Goal: Task Accomplishment & Management: Manage account settings

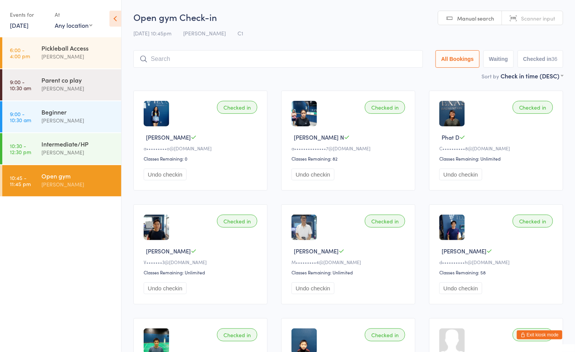
click at [528, 336] on button "Exit kiosk mode" at bounding box center [540, 334] width 46 height 9
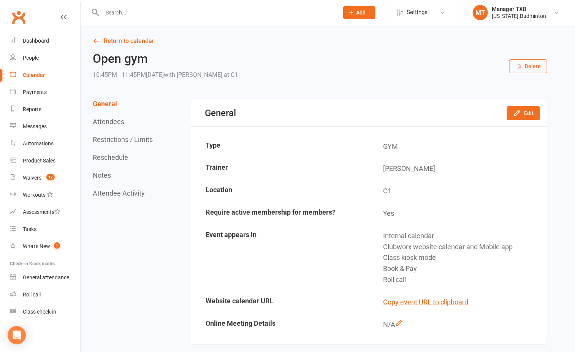
click at [108, 16] on input "text" at bounding box center [216, 12] width 233 height 11
click at [128, 9] on input "ajiaz" at bounding box center [216, 12] width 233 height 11
drag, startPoint x: 121, startPoint y: 14, endPoint x: 80, endPoint y: 8, distance: 41.9
click at [80, 2] on header "ajiaz Arshia Riaz arshia.riaz@hotmail.com Actions Prospect Member Non-attending…" at bounding box center [287, 2] width 575 height 0
type input "mithani"
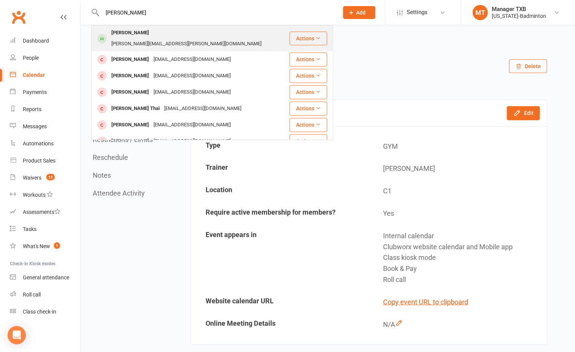
click at [122, 32] on div "Aijaz Mithani" at bounding box center [130, 32] width 42 height 11
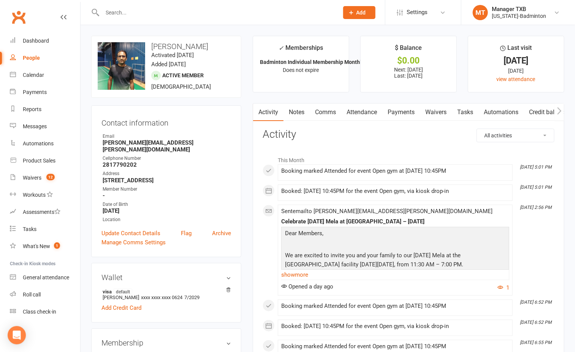
click at [412, 112] on link "Payments" at bounding box center [401, 111] width 38 height 17
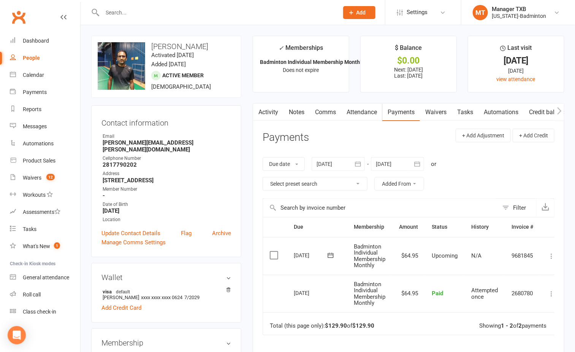
scroll to position [57, 0]
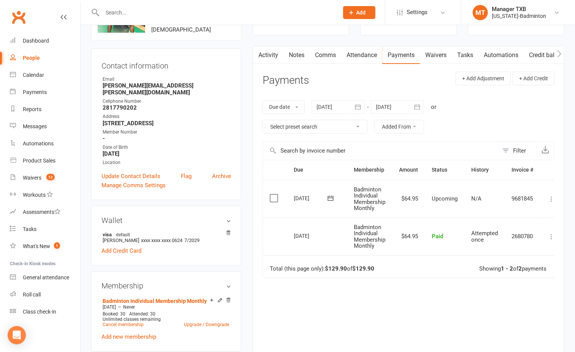
click at [361, 106] on icon "button" at bounding box center [358, 107] width 8 height 8
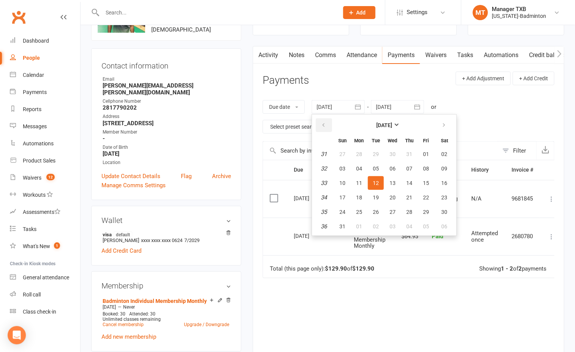
click at [325, 129] on button "button" at bounding box center [324, 125] width 16 height 14
click at [406, 152] on span "01" at bounding box center [409, 154] width 6 height 6
type input "01 May 2025"
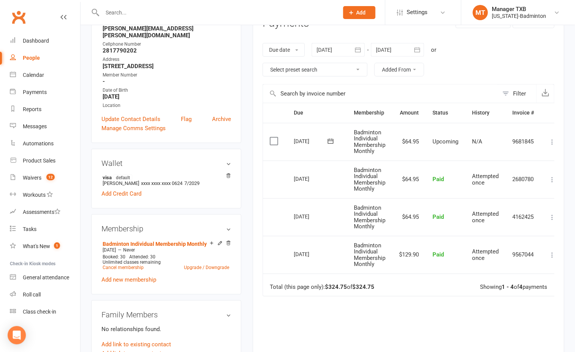
scroll to position [0, 0]
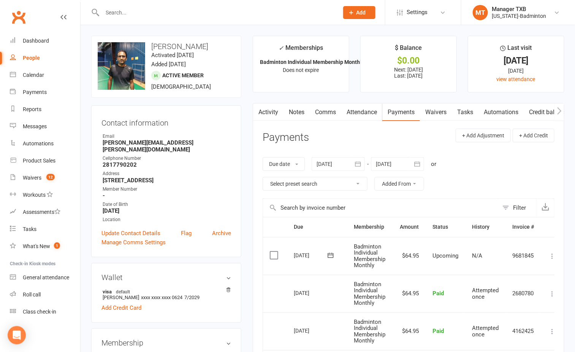
click at [276, 114] on link "Activity" at bounding box center [268, 111] width 30 height 17
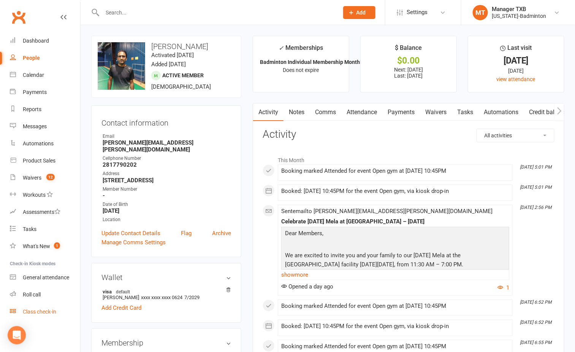
click at [40, 316] on link "Class check-in" at bounding box center [45, 311] width 70 height 17
